Goal: Information Seeking & Learning: Find specific fact

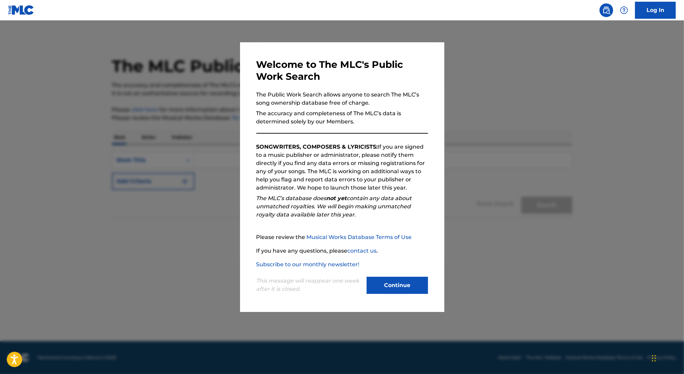
click at [170, 157] on div at bounding box center [342, 207] width 684 height 374
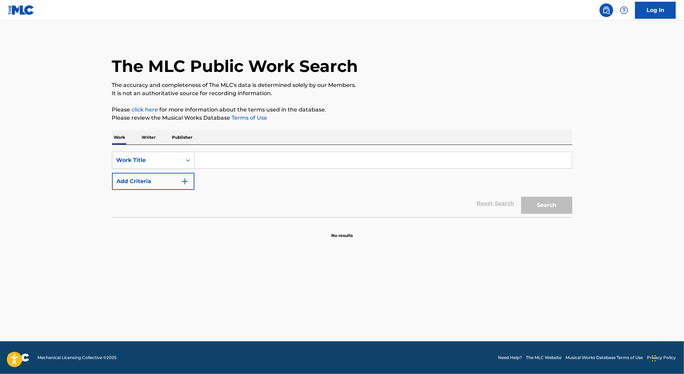
click at [222, 163] on input "Search Form" at bounding box center [384, 160] width 378 height 16
click at [180, 180] on button "Add Criteria" at bounding box center [153, 181] width 82 height 17
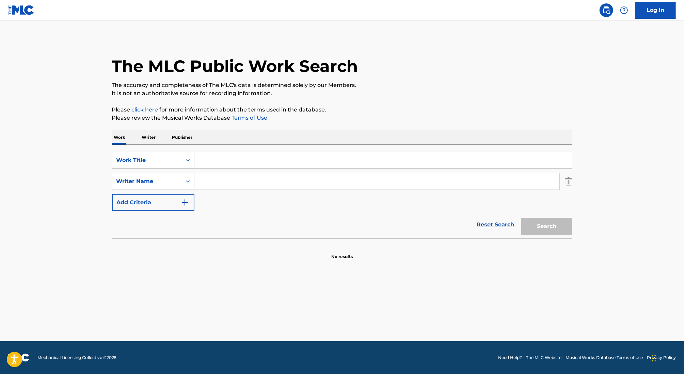
click at [212, 162] on input "Search Form" at bounding box center [384, 160] width 378 height 16
paste input "Zzz"
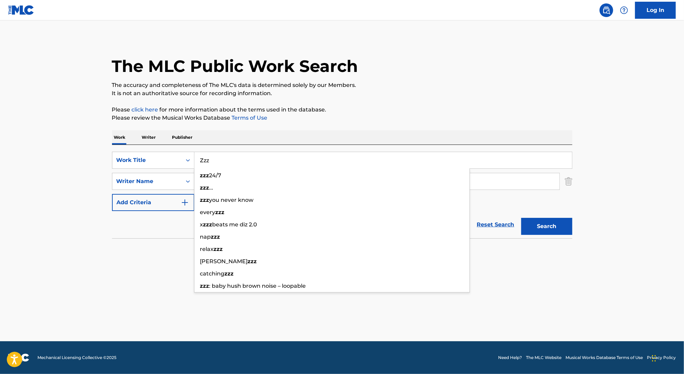
type input "Zzz"
click at [254, 135] on div "Work Writer Publisher" at bounding box center [342, 137] width 461 height 14
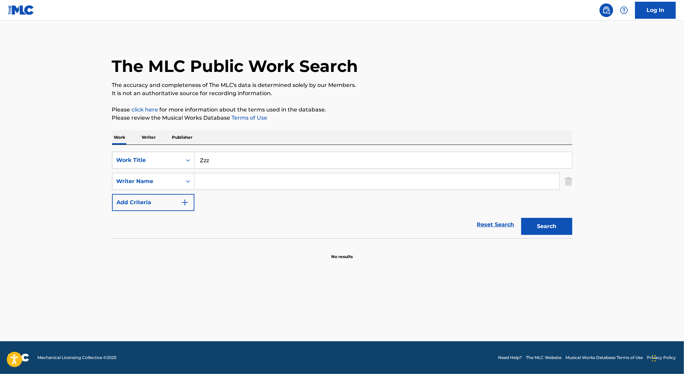
click at [225, 185] on input "Search Form" at bounding box center [377, 181] width 365 height 16
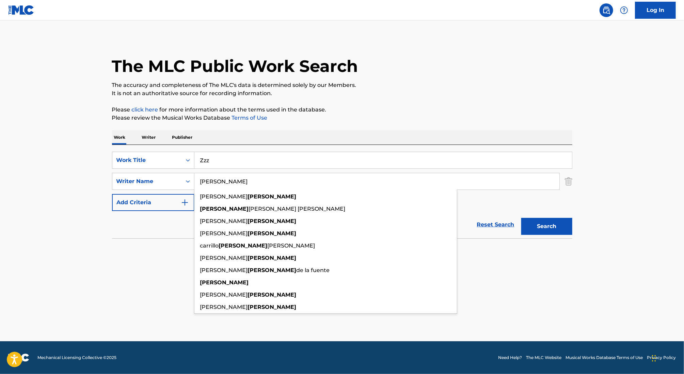
type input "[PERSON_NAME]"
click at [522, 218] on button "Search" at bounding box center [547, 226] width 51 height 17
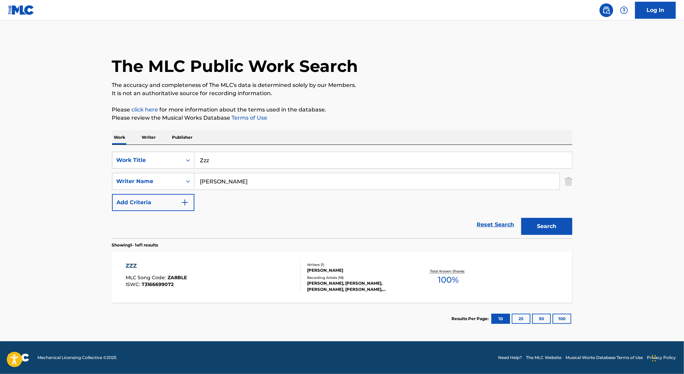
click at [234, 253] on div "ZZZ MLC Song Code : ZA8BLE ISWC : T3166699072 Writers ( 1 ) [PERSON_NAME] Recor…" at bounding box center [342, 276] width 461 height 51
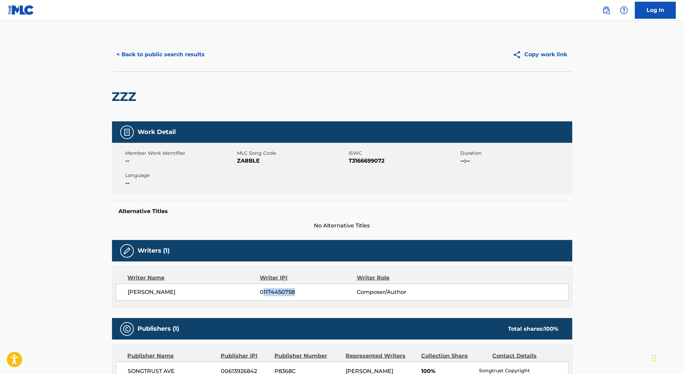
drag, startPoint x: 263, startPoint y: 293, endPoint x: 339, endPoint y: 293, distance: 76.0
click at [339, 293] on span "01174450758" at bounding box center [308, 292] width 97 height 8
copy span "1174450758"
drag, startPoint x: 170, startPoint y: 292, endPoint x: 124, endPoint y: 292, distance: 46.3
click at [124, 292] on div "[PERSON_NAME] 01174450758 Composer/Author" at bounding box center [342, 291] width 453 height 17
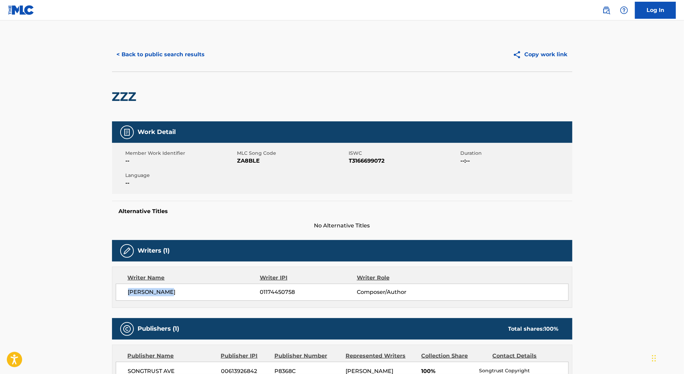
copy span "[PERSON_NAME]"
click at [173, 65] on div "< Back to public search results Copy work link" at bounding box center [342, 54] width 461 height 34
click at [173, 53] on button "< Back to public search results" at bounding box center [161, 54] width 98 height 17
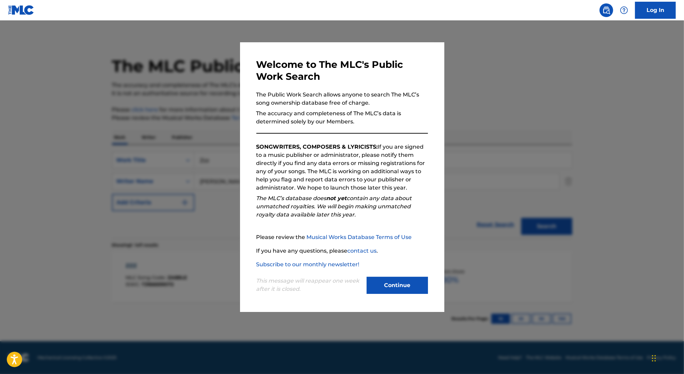
click at [219, 115] on div at bounding box center [342, 207] width 684 height 374
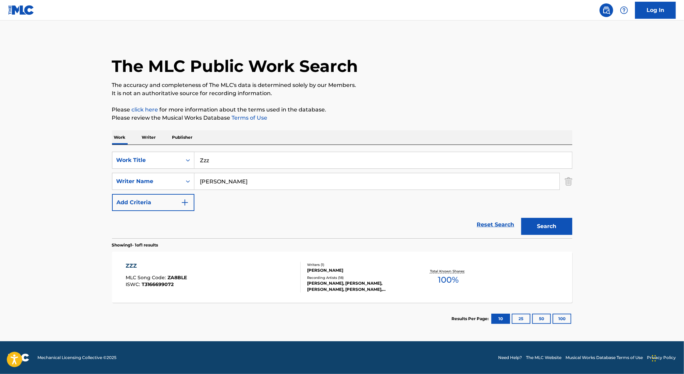
click at [210, 160] on input "Zzz" at bounding box center [384, 160] width 378 height 16
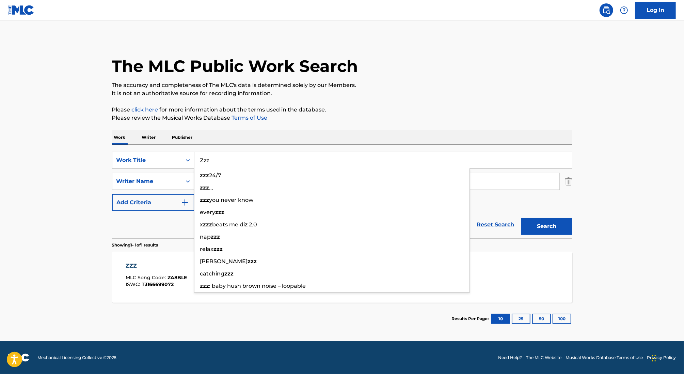
click at [210, 160] on input "Zzz" at bounding box center [384, 160] width 378 height 16
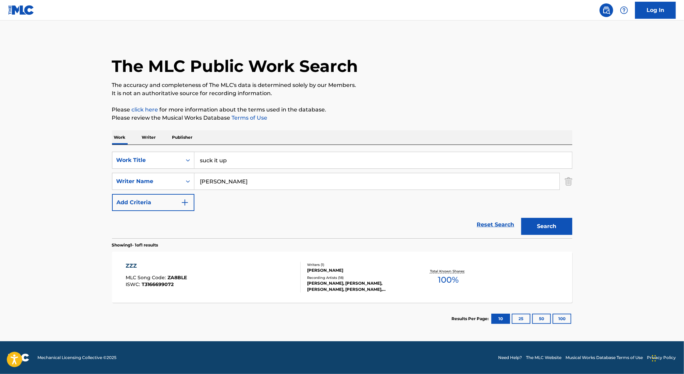
type input "suck it up"
click at [205, 183] on input "[PERSON_NAME]" at bounding box center [377, 181] width 365 height 16
type input "[PERSON_NAME]"
click at [522, 218] on button "Search" at bounding box center [547, 226] width 51 height 17
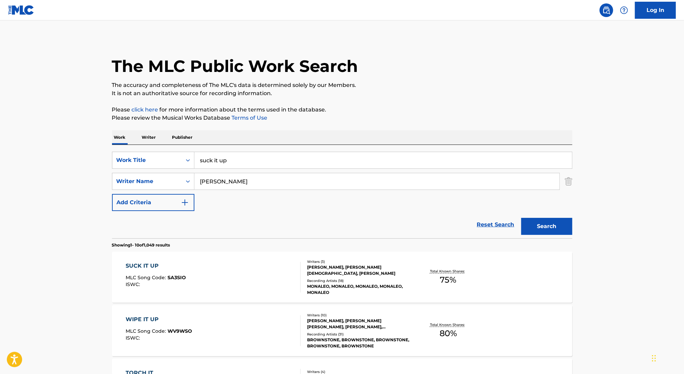
click at [261, 269] on div "SUCK IT UP MLC Song Code : SA3SIO ISWC :" at bounding box center [213, 277] width 175 height 31
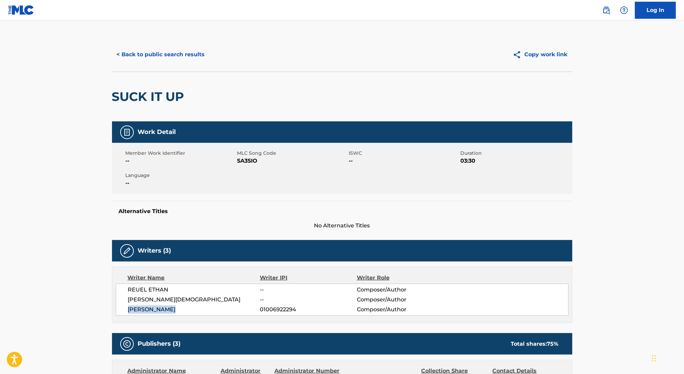
drag, startPoint x: 177, startPoint y: 308, endPoint x: 108, endPoint y: 308, distance: 68.8
copy span "[PERSON_NAME]"
drag, startPoint x: 263, startPoint y: 308, endPoint x: 340, endPoint y: 310, distance: 76.7
click at [340, 311] on span "01006922294" at bounding box center [308, 309] width 97 height 8
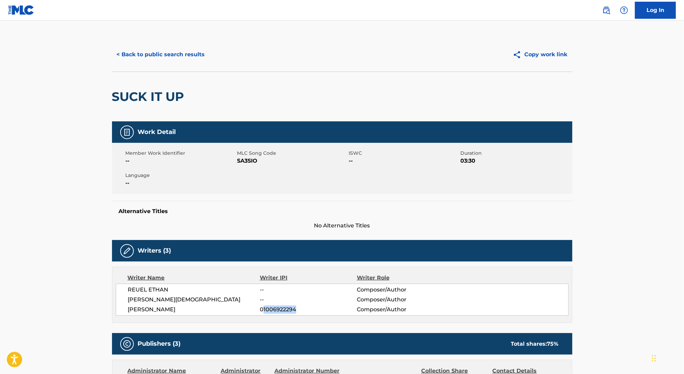
copy span "1006922294"
click at [356, 218] on div "Alternative Titles No Alternative Titles" at bounding box center [342, 215] width 461 height 29
